Goal: Information Seeking & Learning: Learn about a topic

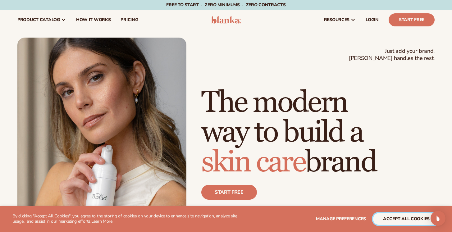
click at [392, 223] on button "accept all cookies" at bounding box center [406, 219] width 67 height 12
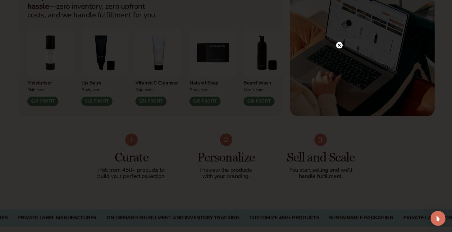
scroll to position [286, 0]
click at [339, 45] on icon at bounding box center [339, 45] width 3 height 3
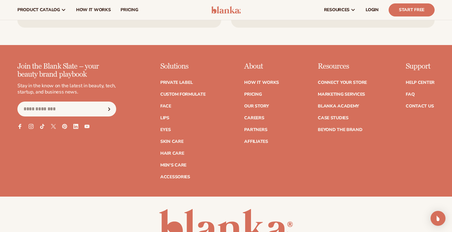
scroll to position [2438, 0]
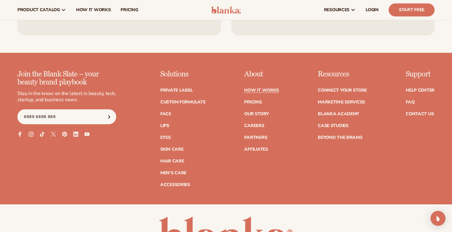
click at [258, 88] on link "How It Works" at bounding box center [261, 90] width 35 height 4
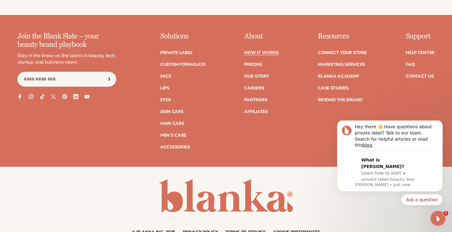
scroll to position [1435, 0]
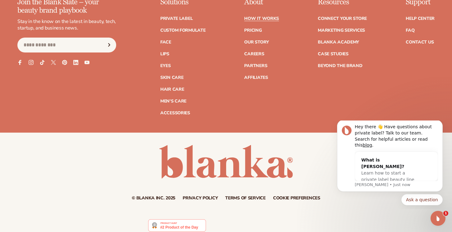
click at [246, 196] on link "Terms of service" at bounding box center [245, 198] width 40 height 4
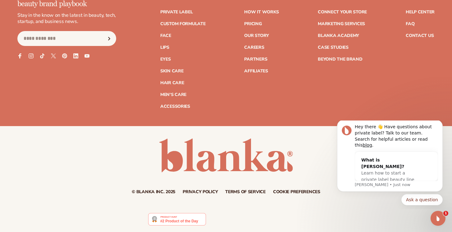
scroll to position [5095, 0]
click at [260, 38] on link "Our Story" at bounding box center [256, 36] width 25 height 4
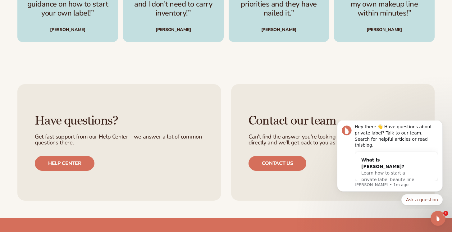
scroll to position [1488, 0]
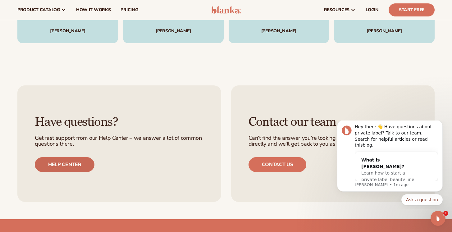
click at [68, 157] on link "Help center" at bounding box center [65, 164] width 60 height 15
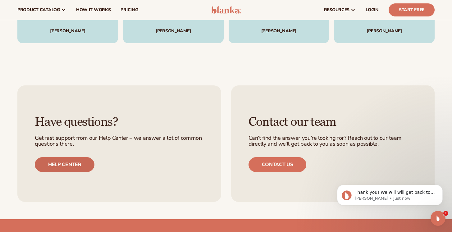
scroll to position [0, 0]
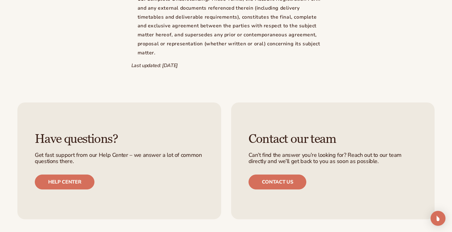
scroll to position [4944, 0]
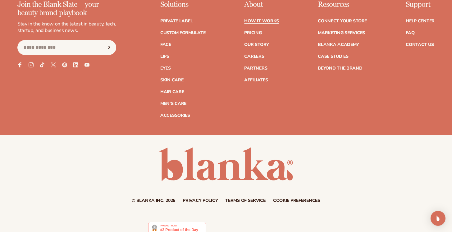
scroll to position [1435, 0]
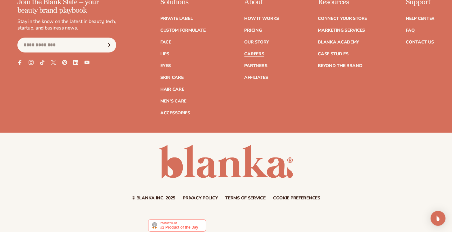
click at [254, 52] on link "Careers" at bounding box center [254, 54] width 20 height 4
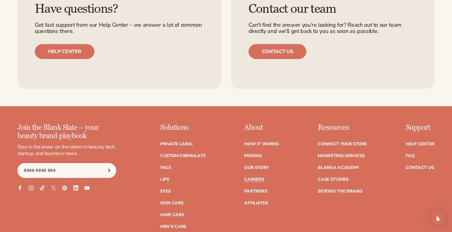
scroll to position [476, 0]
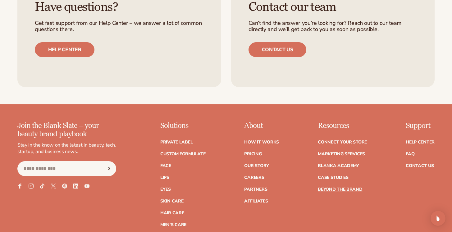
click at [330, 187] on link "Beyond the brand" at bounding box center [340, 189] width 45 height 4
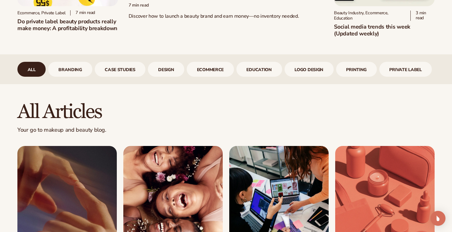
scroll to position [219, 0]
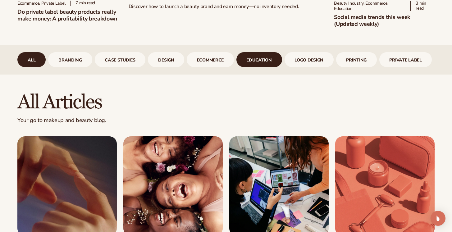
click at [268, 59] on link "Education" at bounding box center [260, 59] width 46 height 15
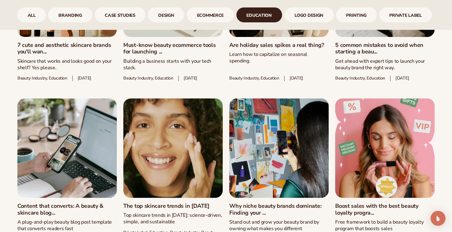
scroll to position [580, 0]
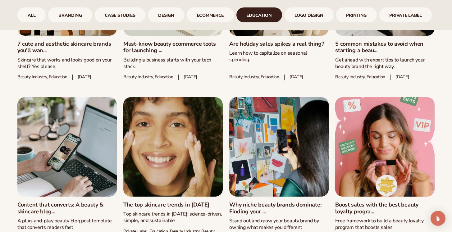
click at [363, 54] on link "5 common mistakes to avoid when starting a beau..." at bounding box center [384, 47] width 99 height 13
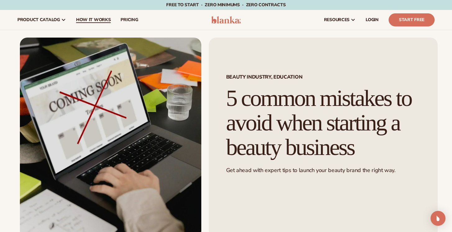
click at [85, 21] on span "How It Works" at bounding box center [93, 19] width 35 height 5
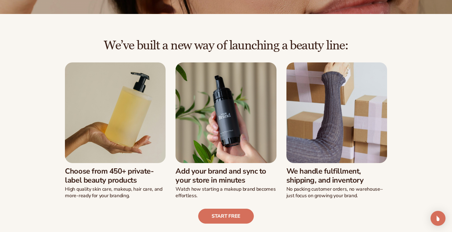
scroll to position [117, 0]
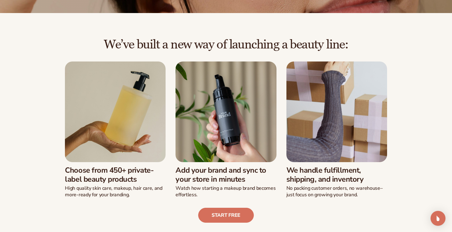
click at [110, 133] on img at bounding box center [115, 112] width 101 height 101
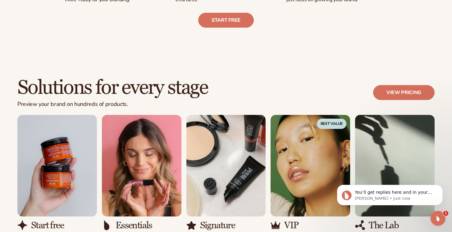
scroll to position [0, 0]
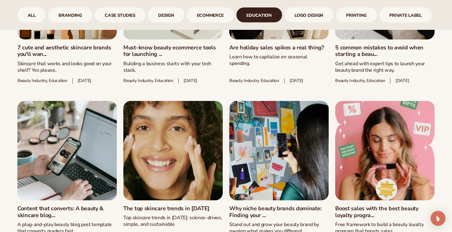
scroll to position [580, 0]
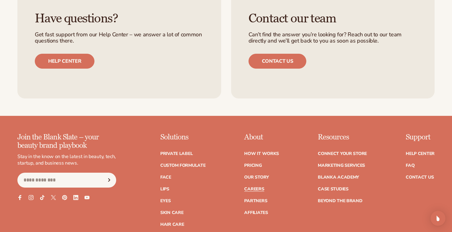
scroll to position [473, 0]
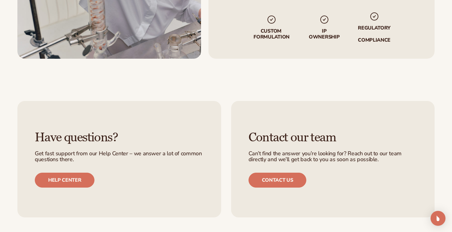
scroll to position [1270, 0]
